Goal: Task Accomplishment & Management: Manage account settings

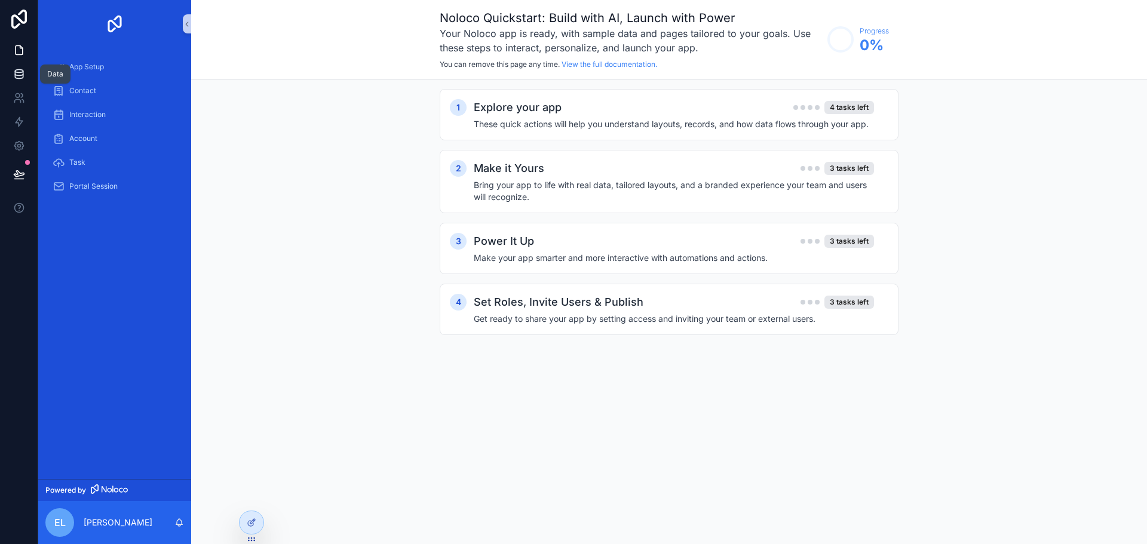
click at [20, 72] on icon at bounding box center [19, 71] width 8 height 3
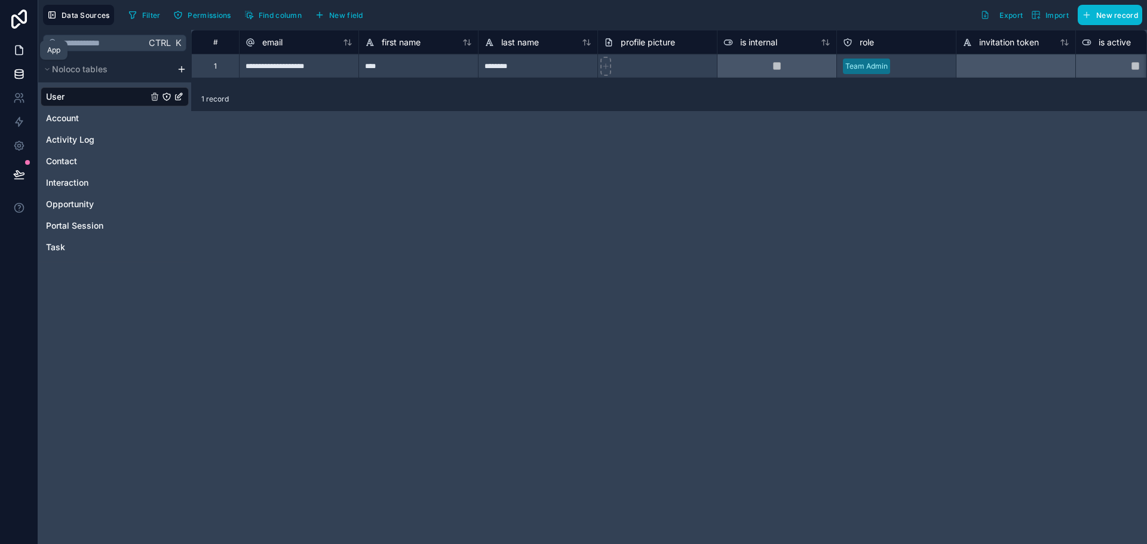
click at [19, 49] on icon at bounding box center [19, 50] width 12 height 12
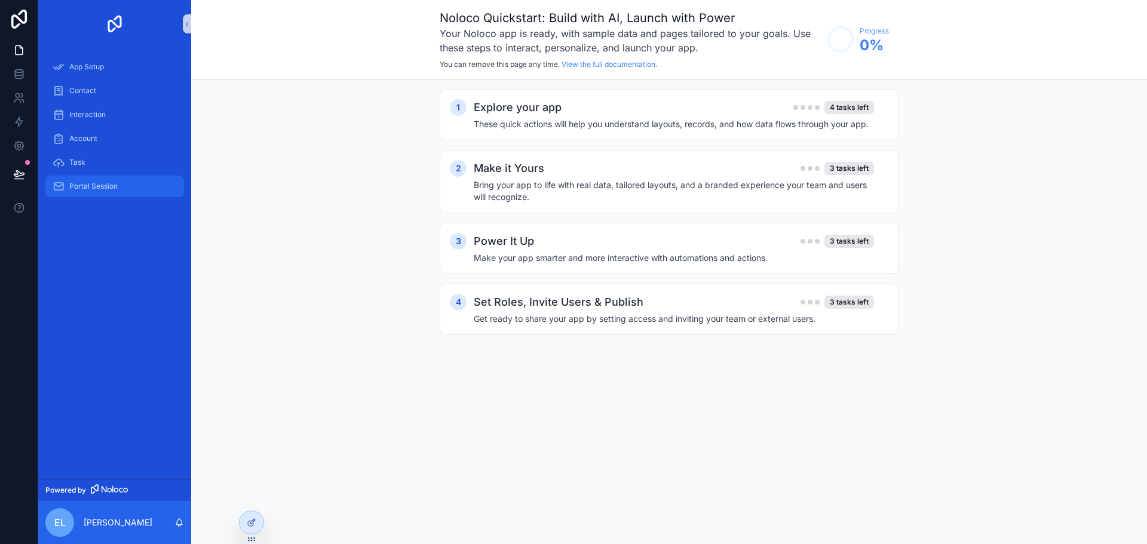
click at [96, 185] on span "Portal Session" at bounding box center [93, 187] width 48 height 10
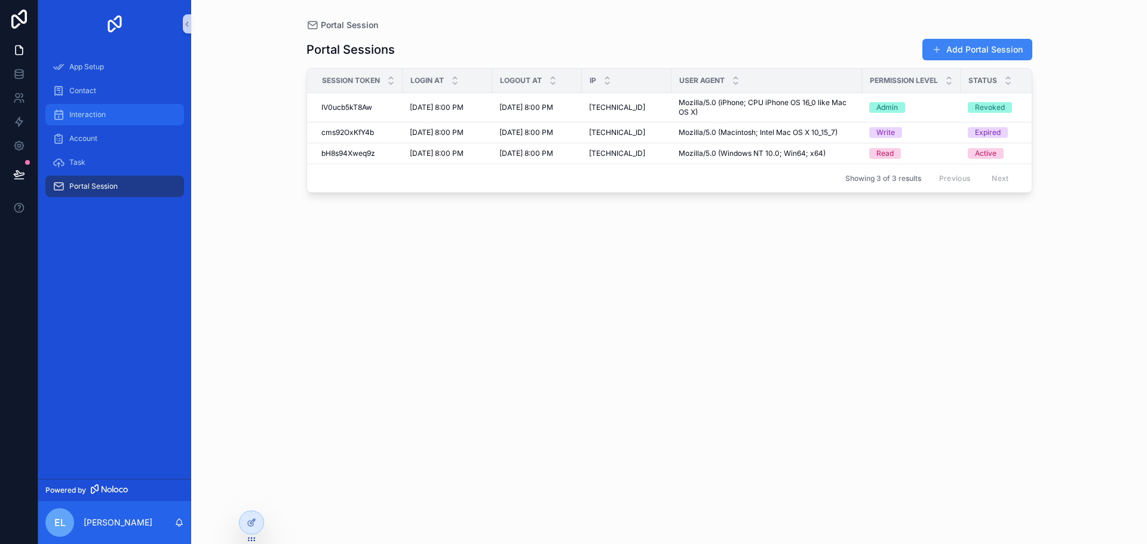
click at [84, 112] on span "Interaction" at bounding box center [87, 115] width 36 height 10
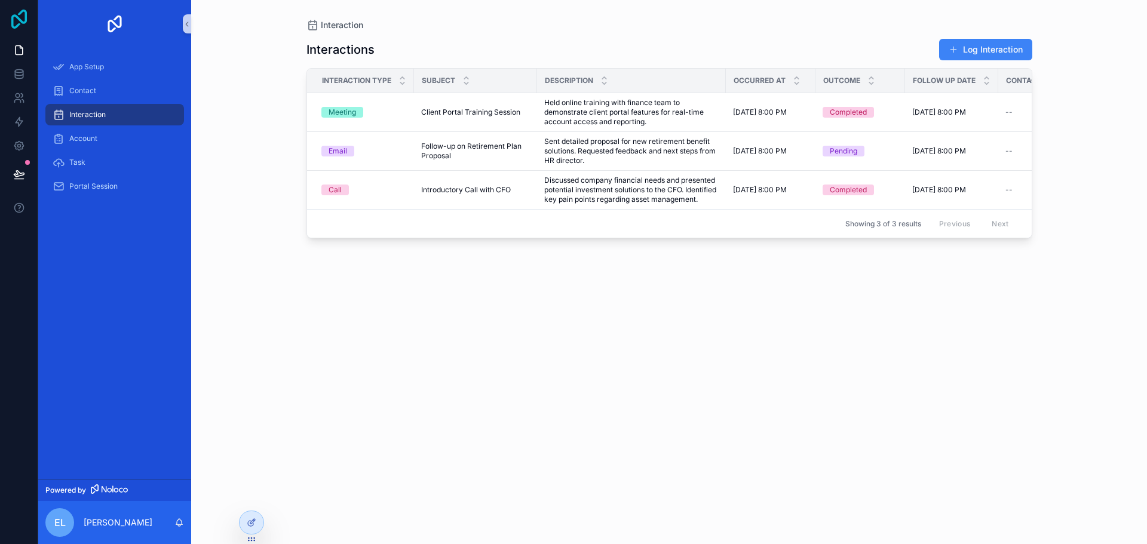
click at [14, 17] on icon at bounding box center [19, 19] width 24 height 19
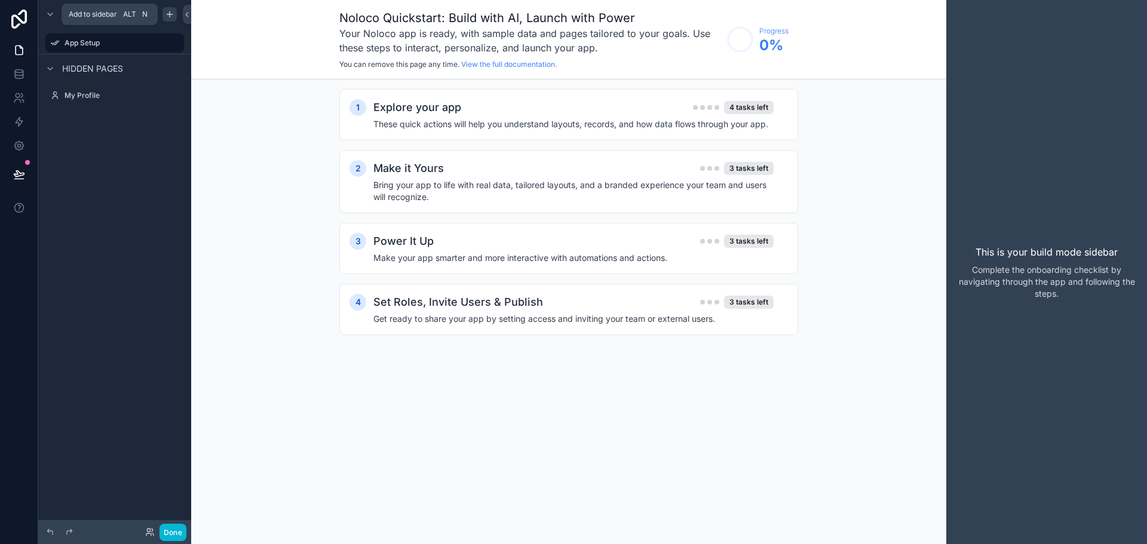
click at [164, 17] on div "scrollable content" at bounding box center [170, 14] width 14 height 14
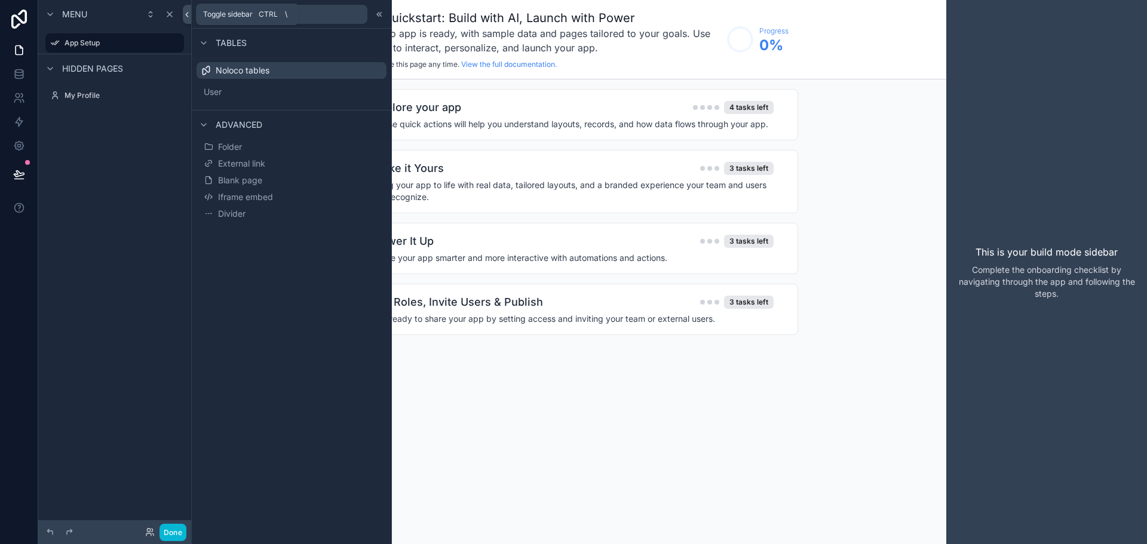
click at [187, 13] on icon at bounding box center [187, 15] width 2 height 4
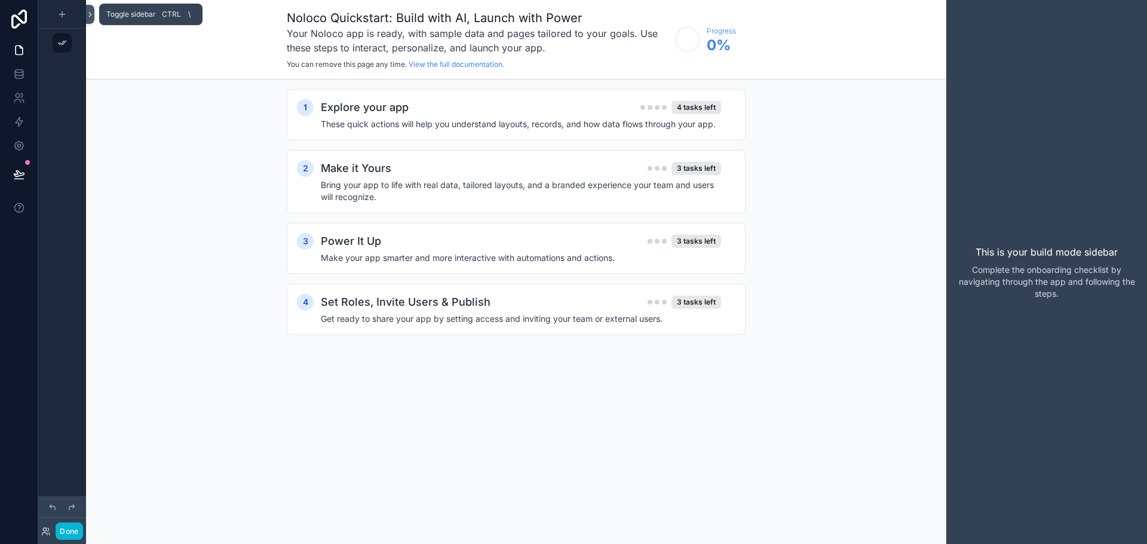
click at [88, 17] on icon at bounding box center [90, 14] width 8 height 9
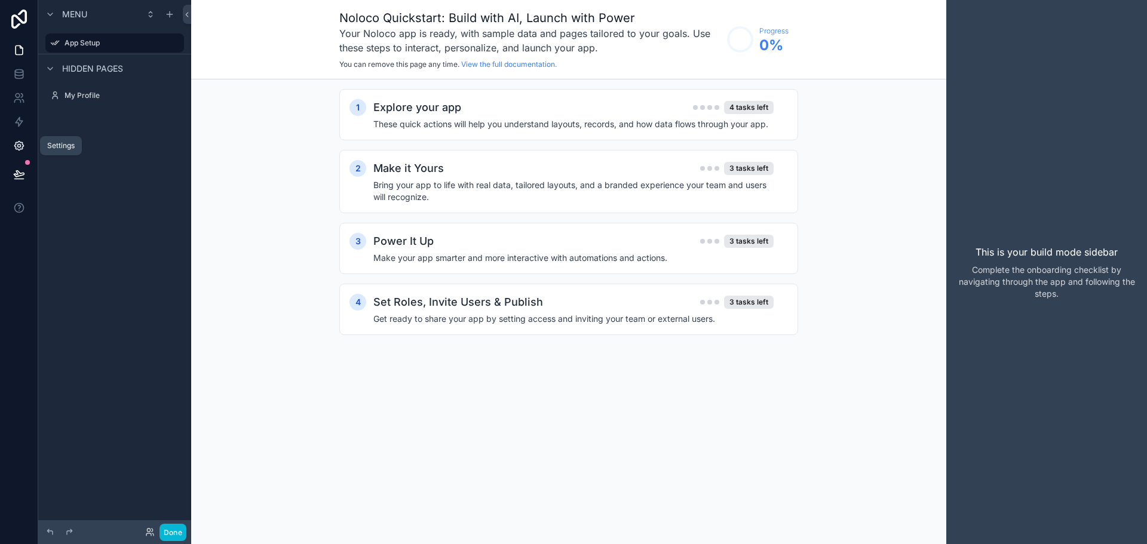
click at [18, 145] on icon at bounding box center [18, 146] width 3 height 3
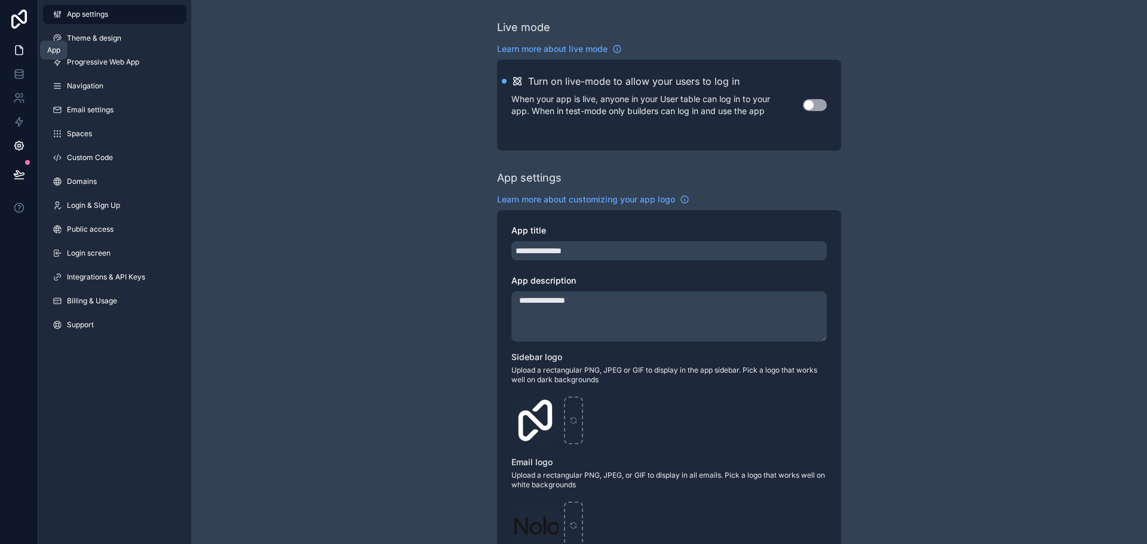
click at [22, 52] on icon at bounding box center [19, 50] width 12 height 12
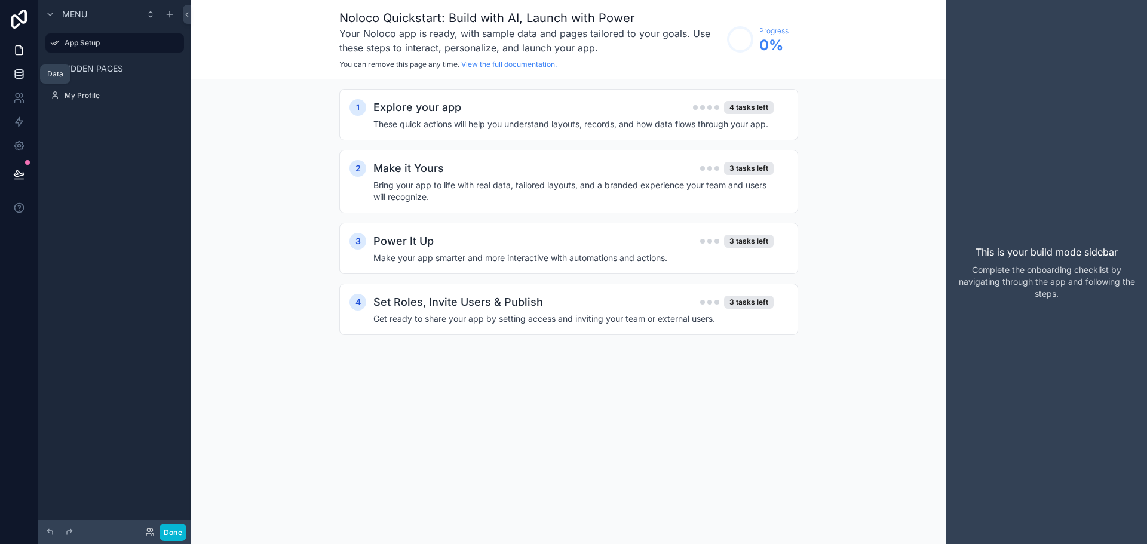
click at [17, 74] on icon at bounding box center [19, 74] width 12 height 12
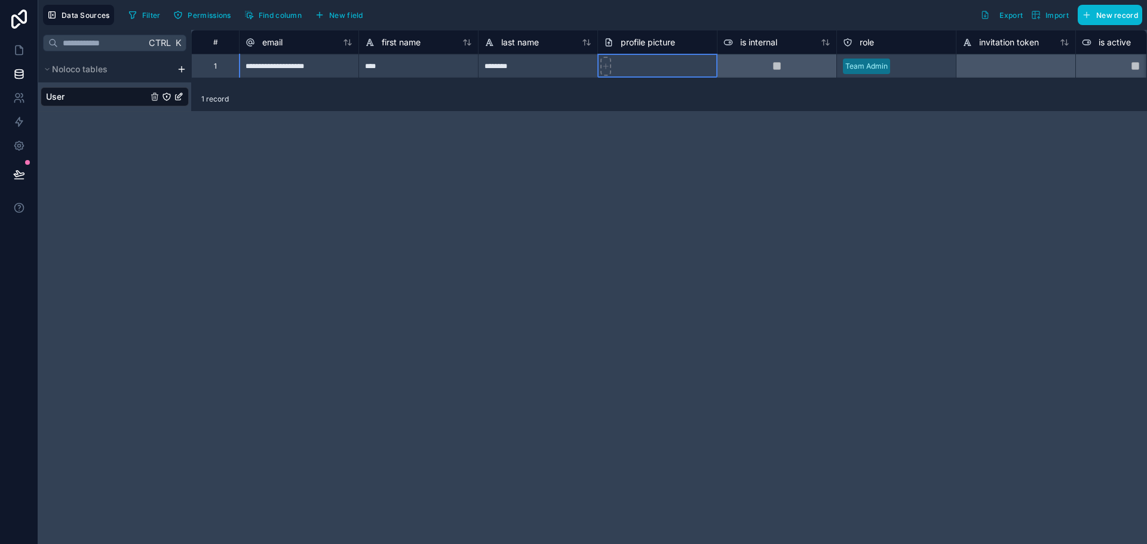
click at [641, 43] on span "profile picture" at bounding box center [648, 42] width 54 height 12
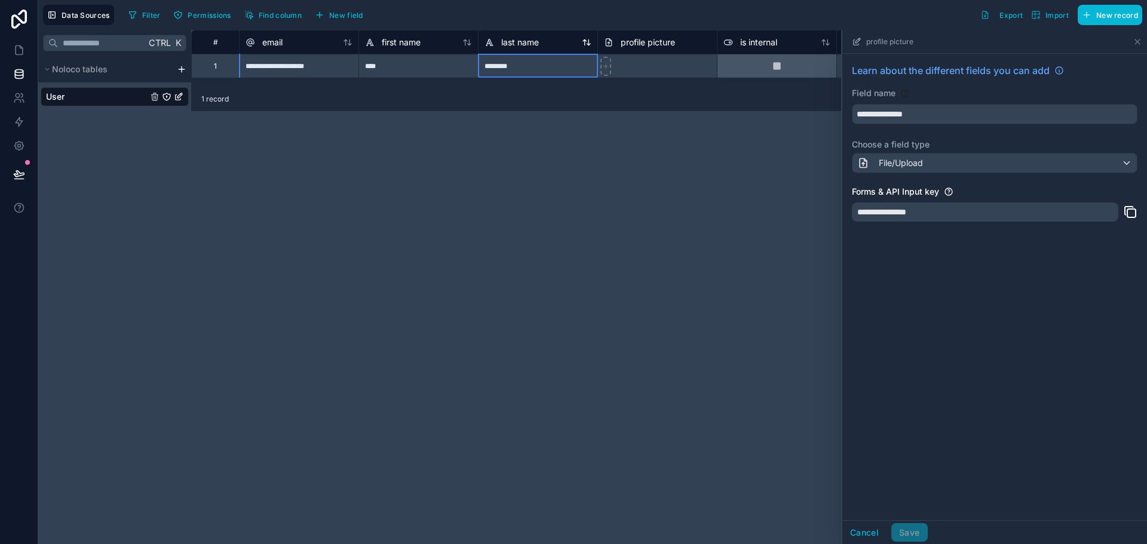
click at [528, 42] on span "last name" at bounding box center [520, 42] width 38 height 12
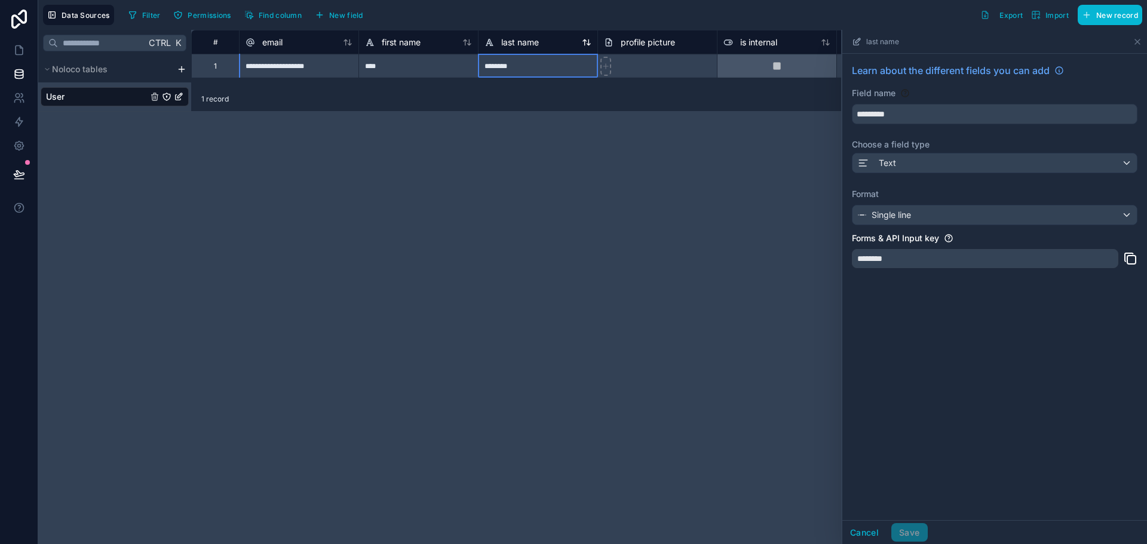
click at [528, 42] on span "last name" at bounding box center [520, 42] width 38 height 12
click at [179, 66] on html "**********" at bounding box center [573, 272] width 1147 height 544
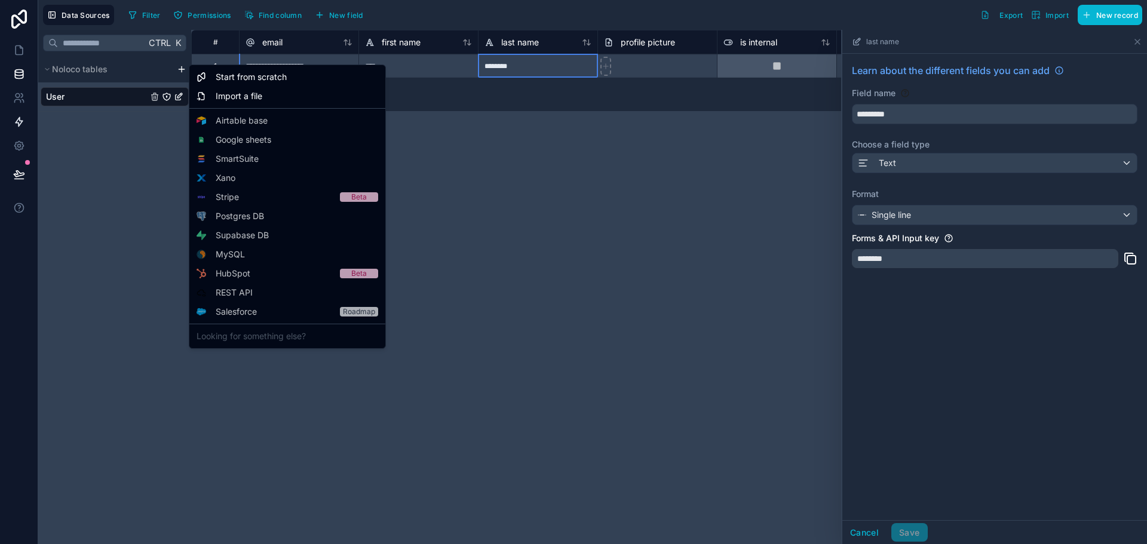
click at [22, 120] on html "**********" at bounding box center [573, 272] width 1147 height 544
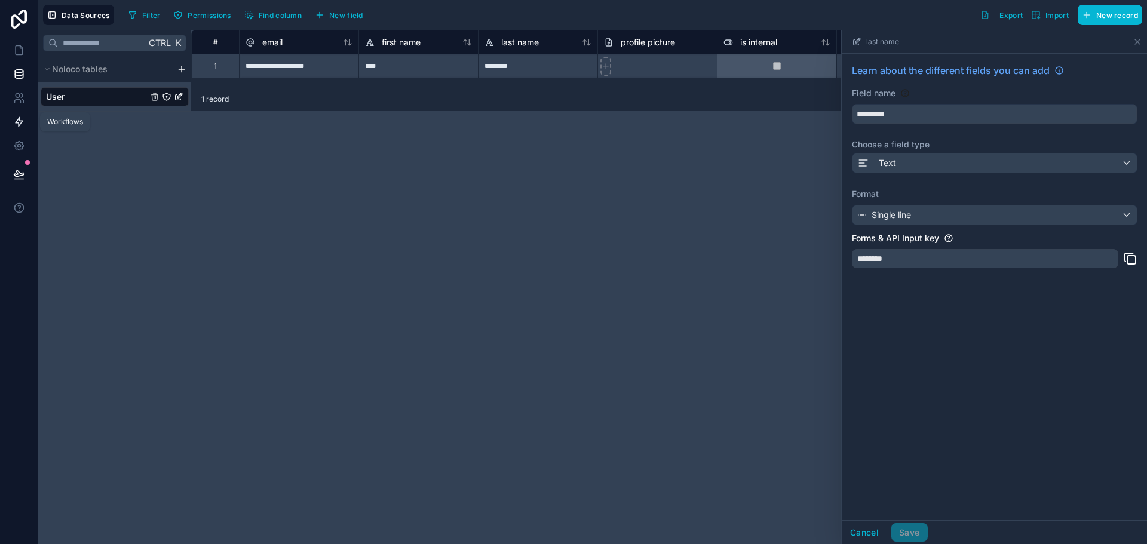
click at [22, 120] on icon at bounding box center [19, 122] width 12 height 12
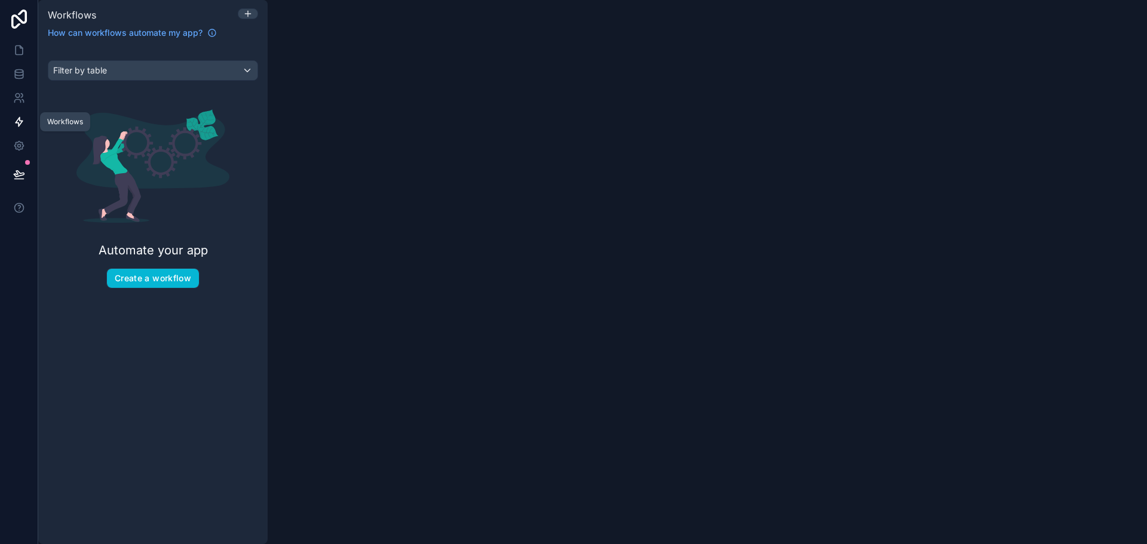
click at [22, 120] on icon at bounding box center [19, 122] width 12 height 12
click at [23, 75] on icon at bounding box center [19, 76] width 8 height 5
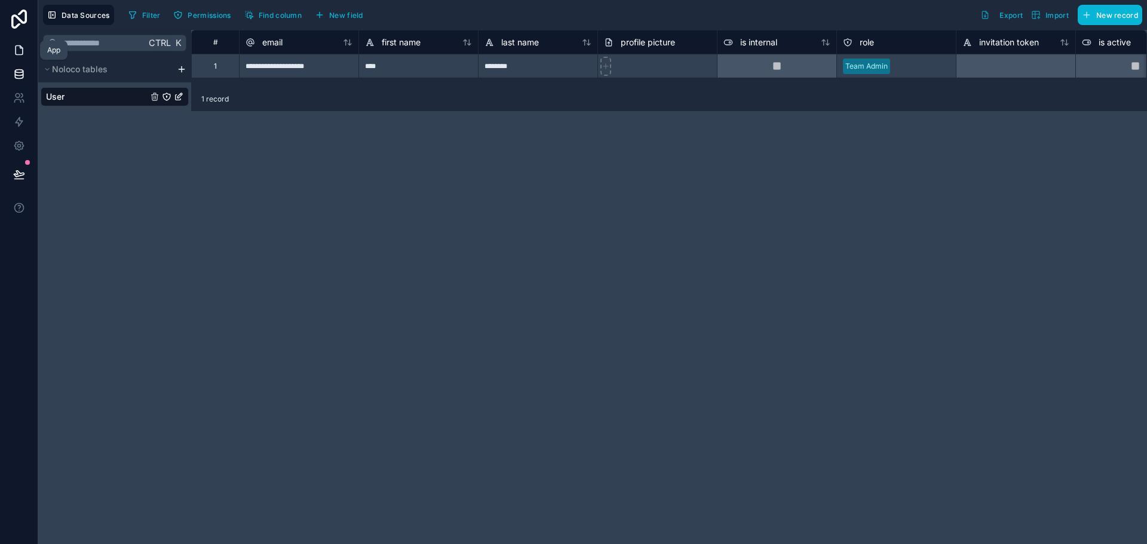
click at [23, 56] on icon at bounding box center [19, 50] width 12 height 12
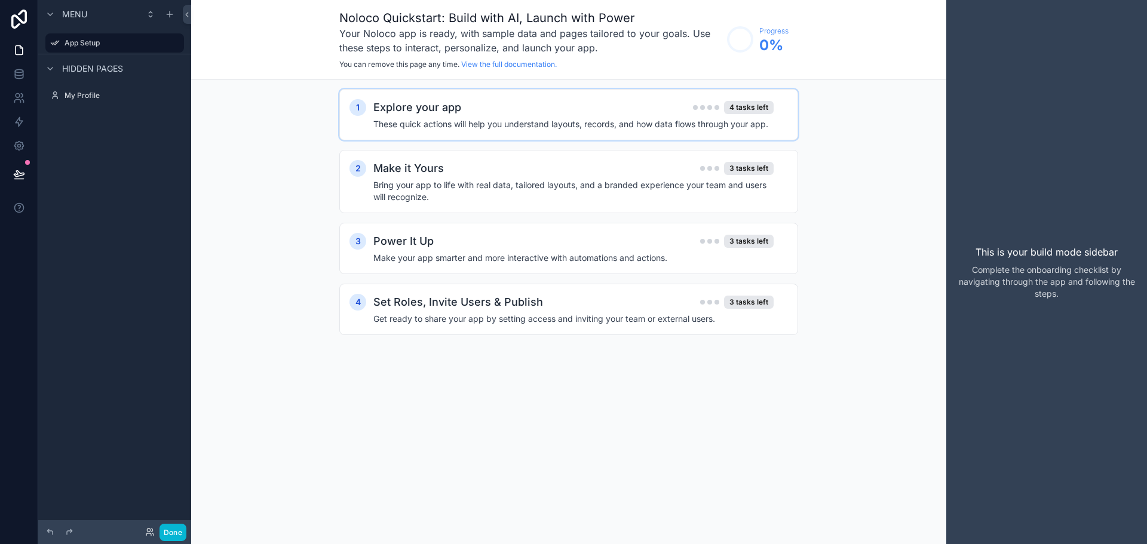
click at [400, 119] on h4 "These quick actions will help you understand layouts, records, and how data flo…" at bounding box center [574, 124] width 400 height 12
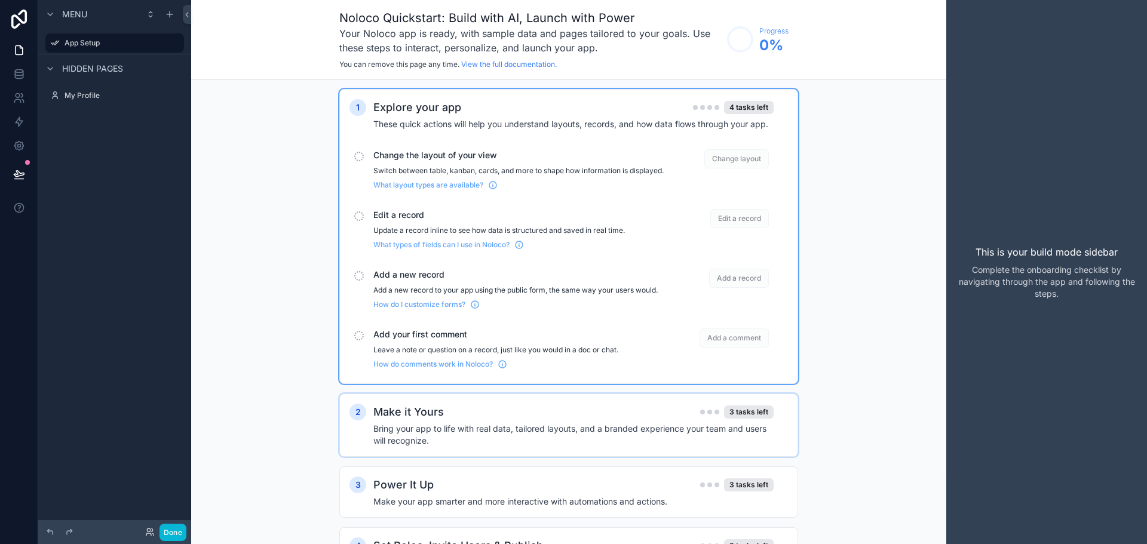
click at [435, 421] on h2 "Make it Yours" at bounding box center [409, 412] width 71 height 17
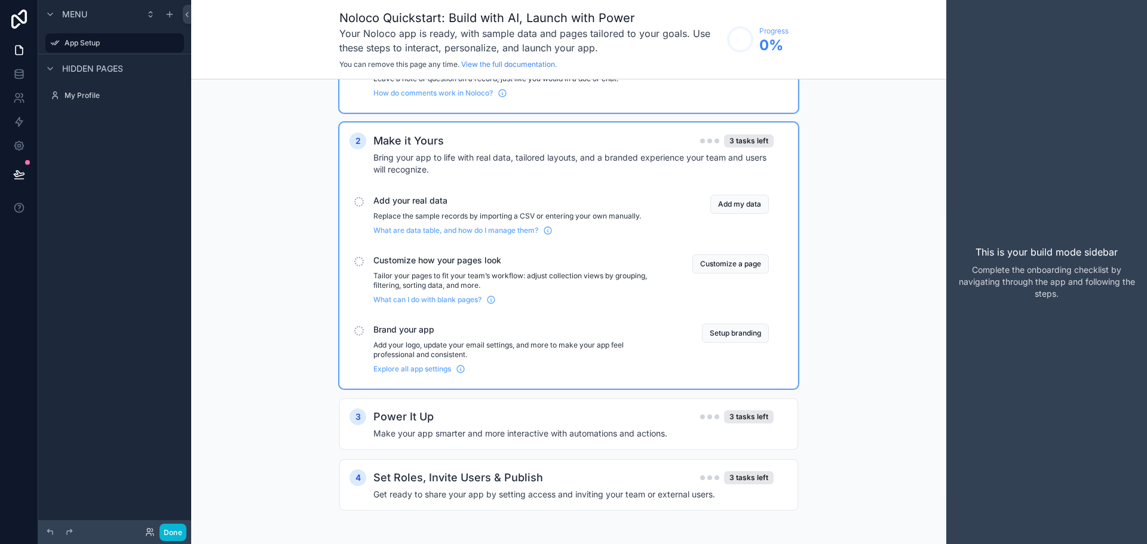
scroll to position [281, 0]
click at [460, 432] on h4 "Make your app smarter and more interactive with automations and actions." at bounding box center [574, 434] width 400 height 12
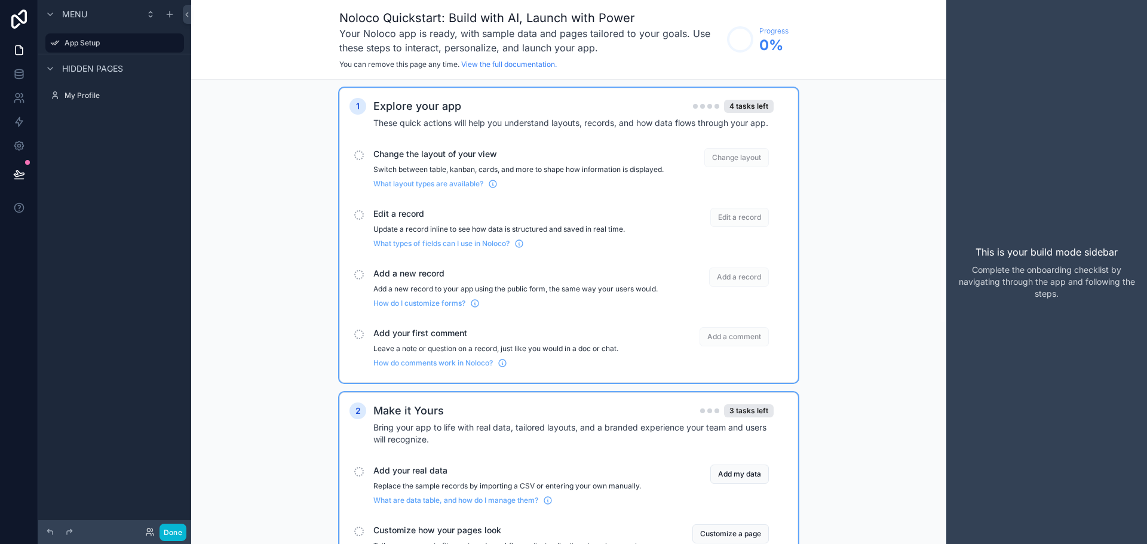
scroll to position [0, 0]
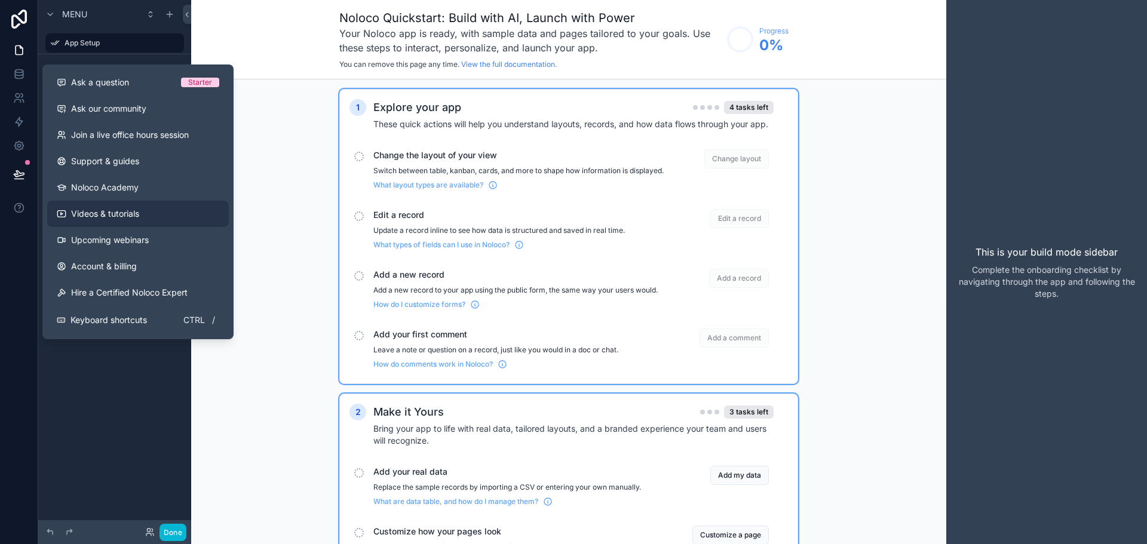
click at [90, 214] on span "Videos & tutorials" at bounding box center [105, 214] width 68 height 12
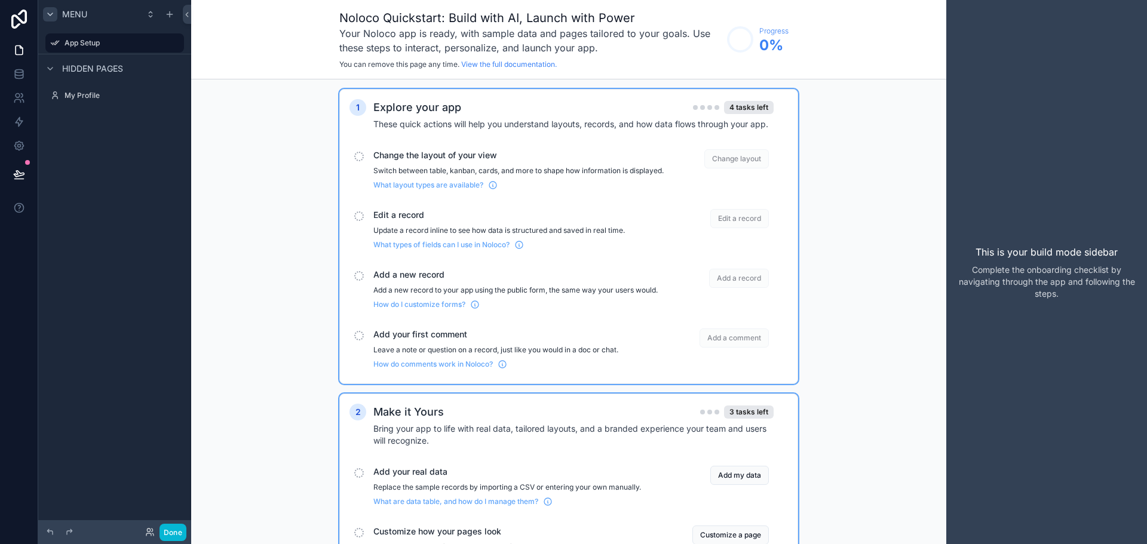
click at [53, 13] on icon "scrollable content" at bounding box center [50, 15] width 10 height 10
click at [170, 11] on icon "scrollable content" at bounding box center [170, 15] width 10 height 10
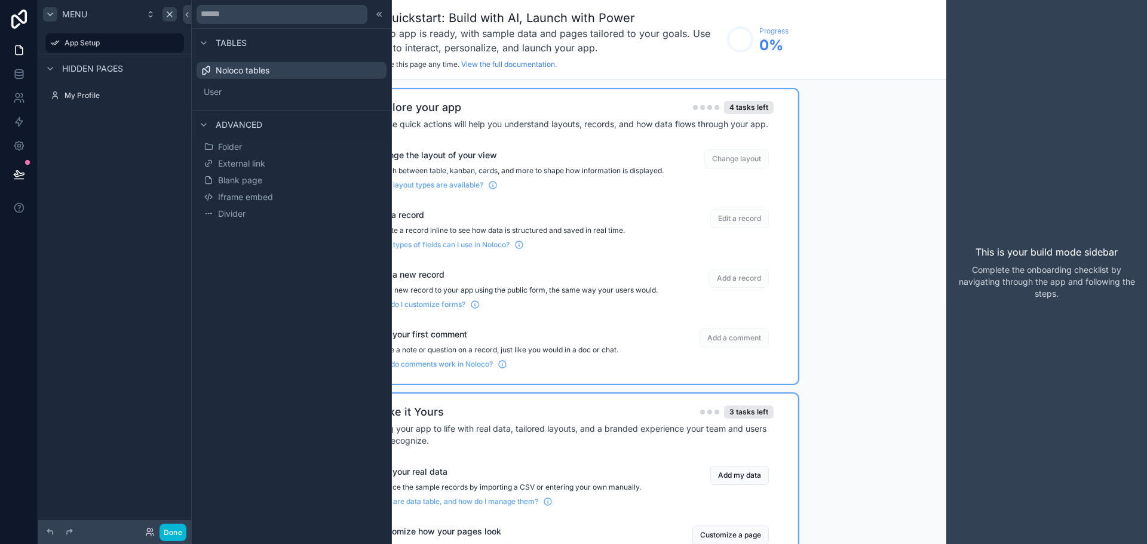
click at [242, 72] on span "Noloco tables" at bounding box center [243, 71] width 54 height 12
click at [380, 14] on icon at bounding box center [381, 14] width 2 height 4
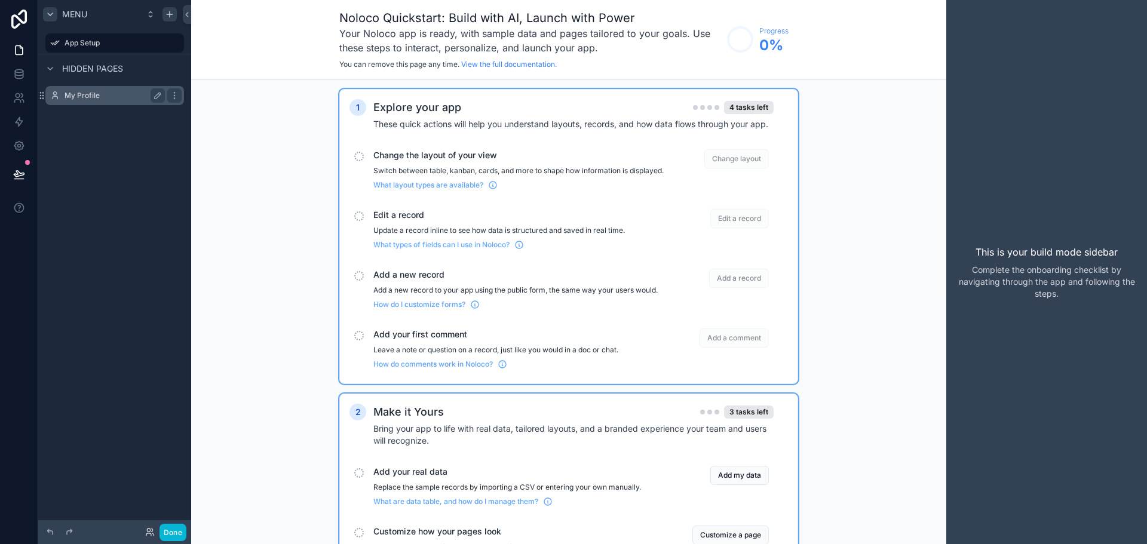
click at [85, 94] on label "My Profile" at bounding box center [113, 96] width 96 height 10
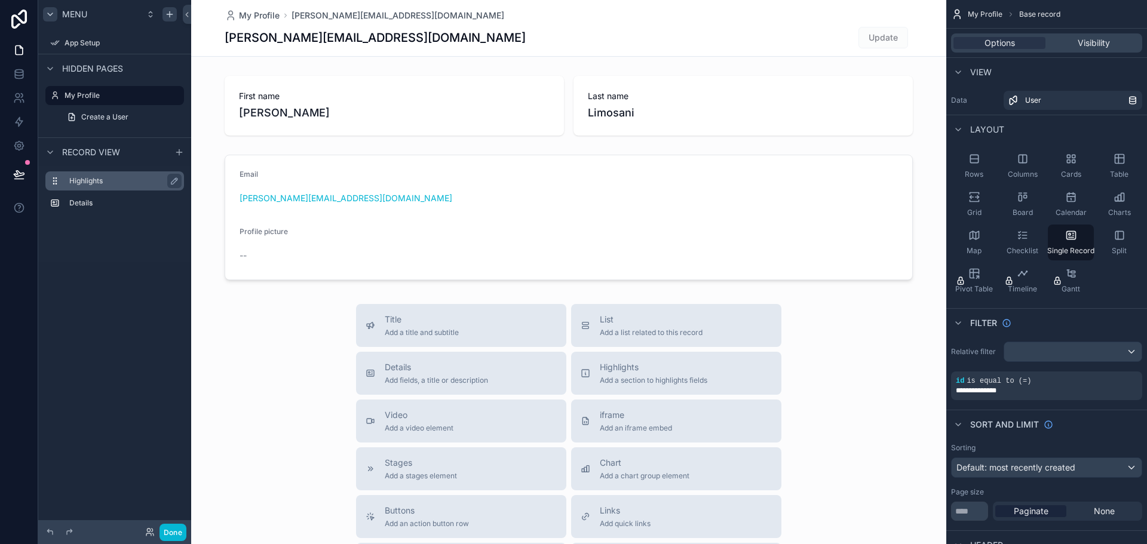
click at [88, 180] on label "Highlights" at bounding box center [121, 181] width 105 height 10
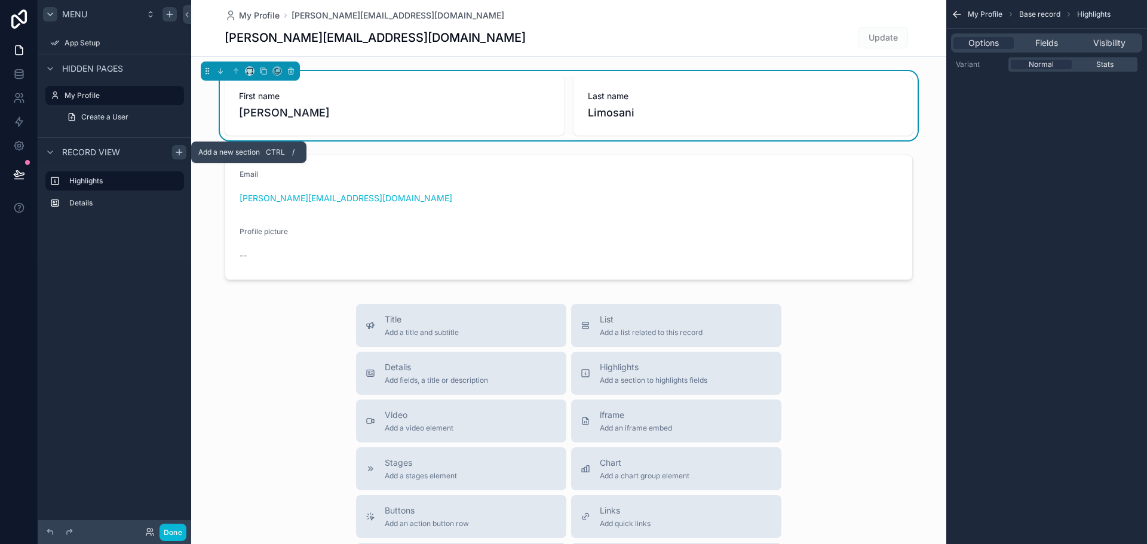
click at [179, 151] on icon "scrollable content" at bounding box center [179, 151] width 0 height 5
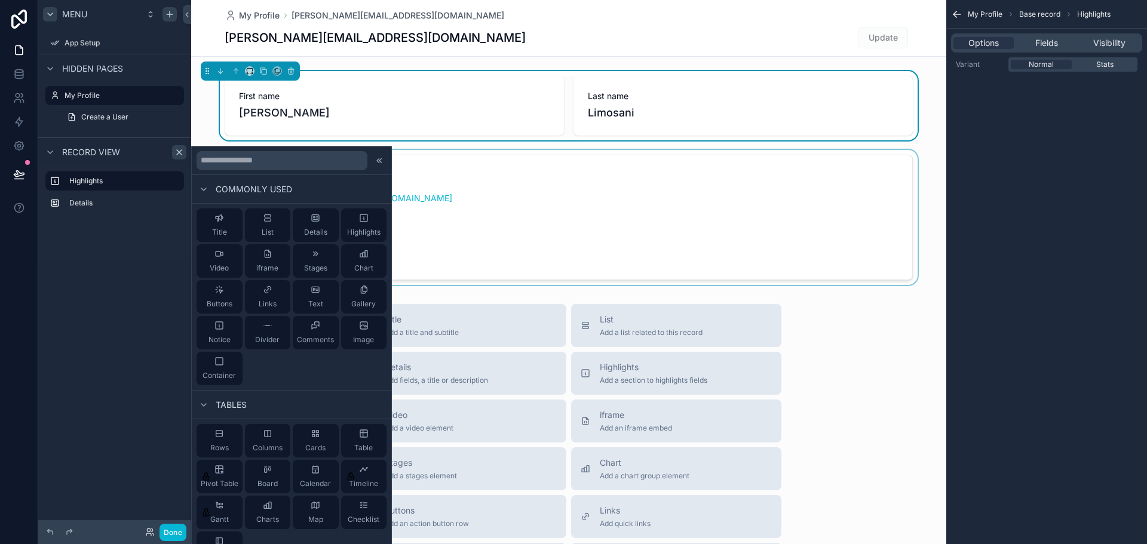
click at [507, 205] on div "scrollable content" at bounding box center [568, 217] width 755 height 135
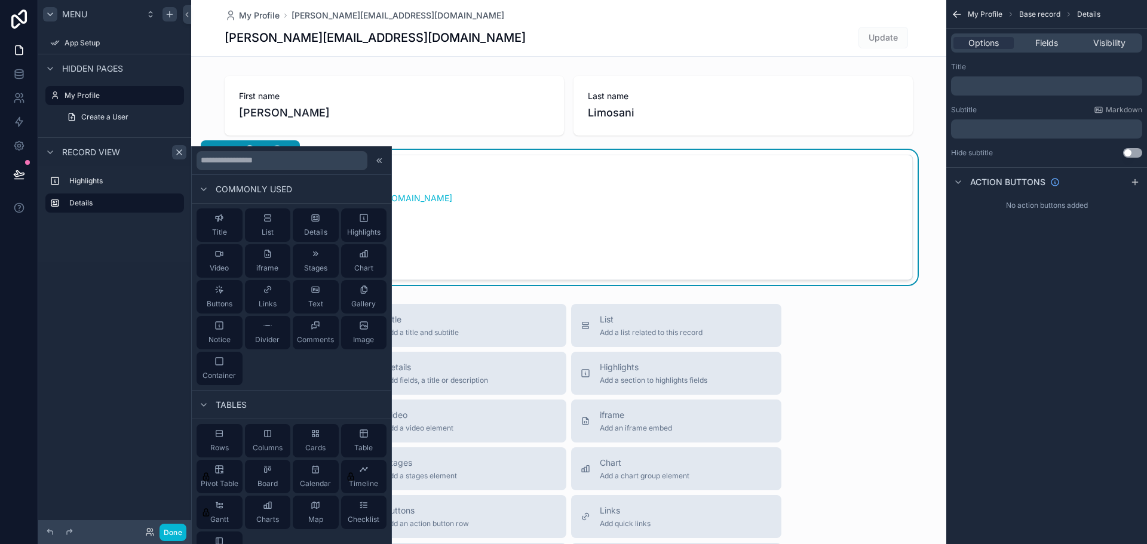
click at [65, 266] on div "Menu App Setup Hidden pages My Profile Create a User Record view Highlights Det…" at bounding box center [114, 135] width 153 height 271
click at [377, 159] on icon at bounding box center [378, 160] width 2 height 4
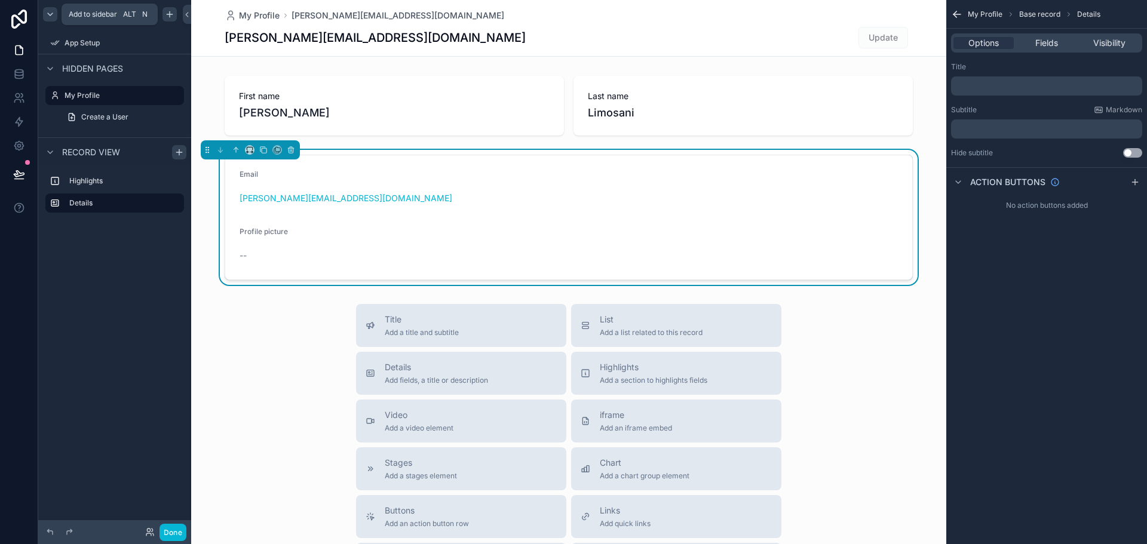
click at [169, 18] on icon "scrollable content" at bounding box center [170, 15] width 10 height 10
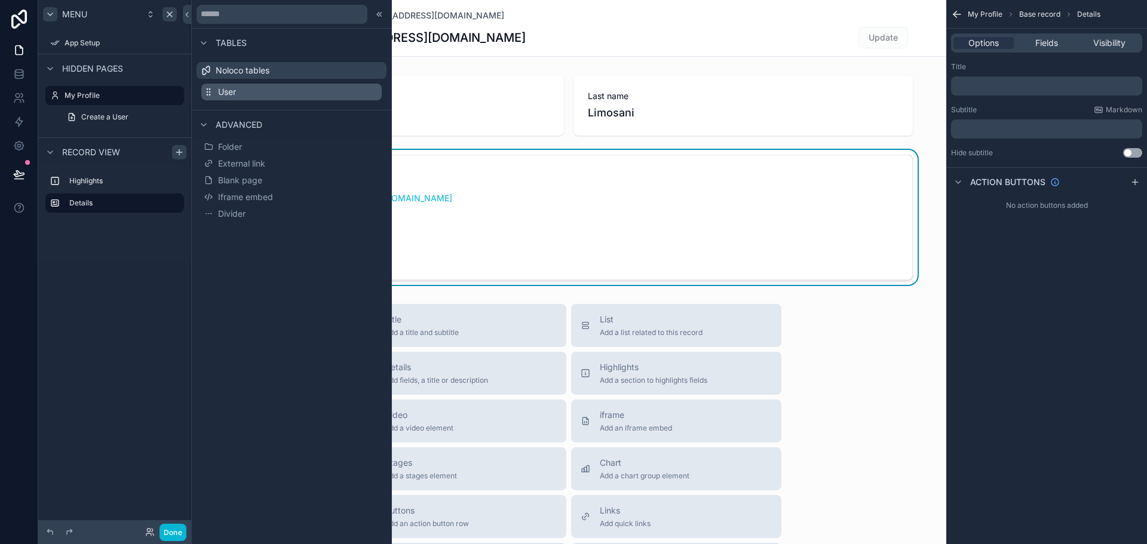
click at [240, 97] on button "User" at bounding box center [291, 92] width 180 height 17
